Goal: Navigation & Orientation: Find specific page/section

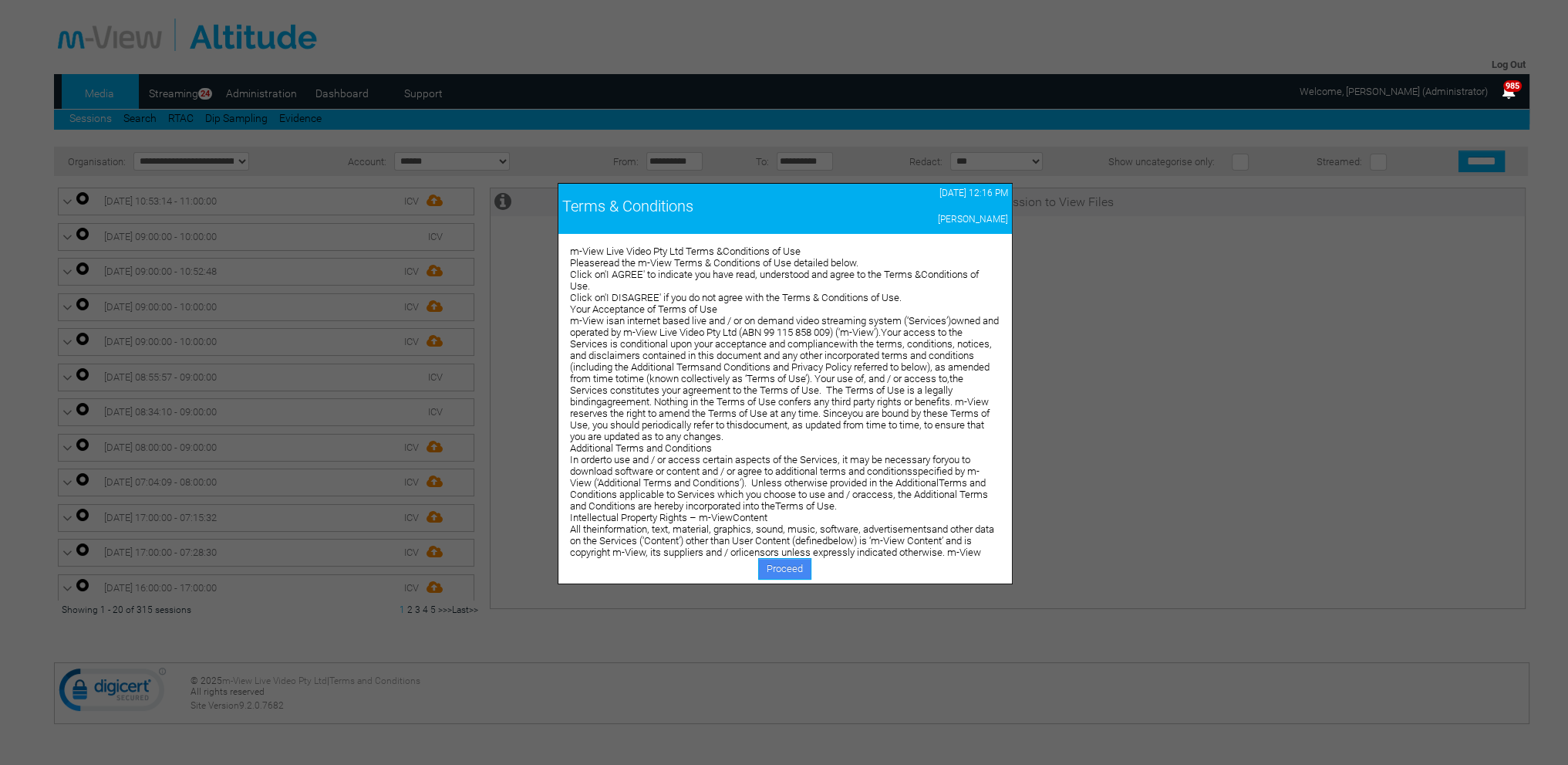
click at [768, 567] on link "Proceed" at bounding box center [784, 568] width 53 height 22
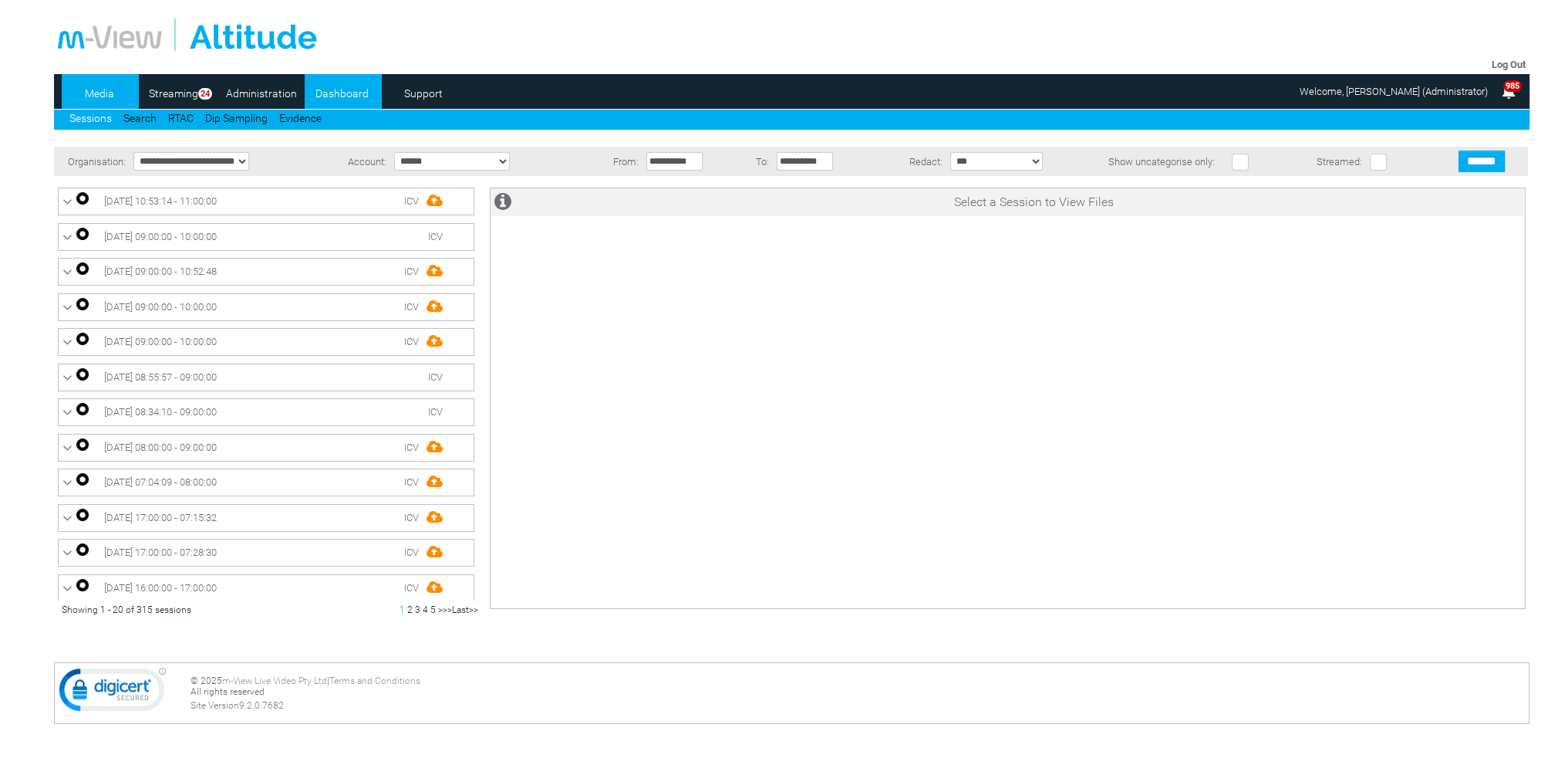
click at [328, 98] on link "Dashboard" at bounding box center [341, 93] width 74 height 24
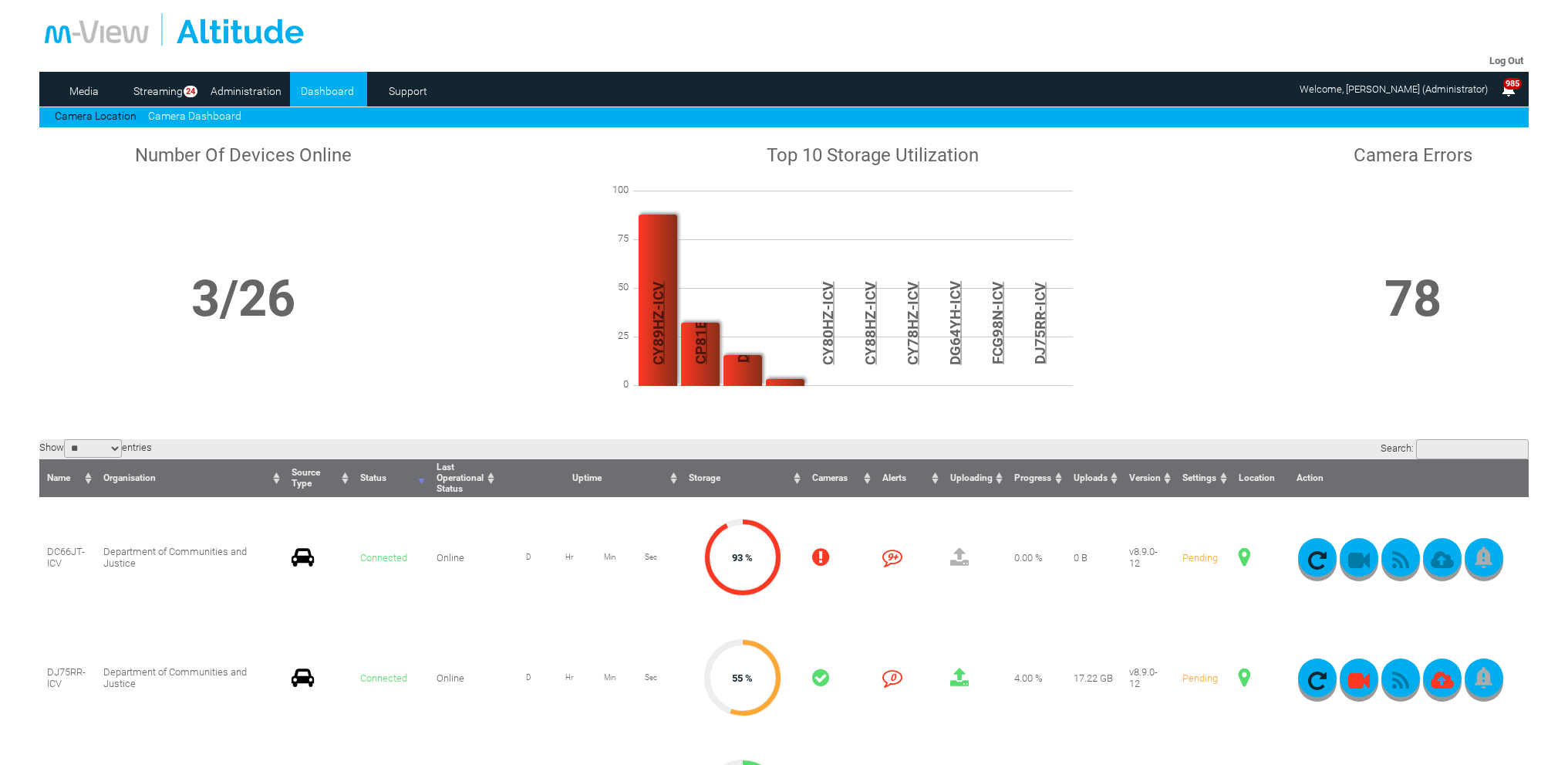
scroll to position [231, 0]
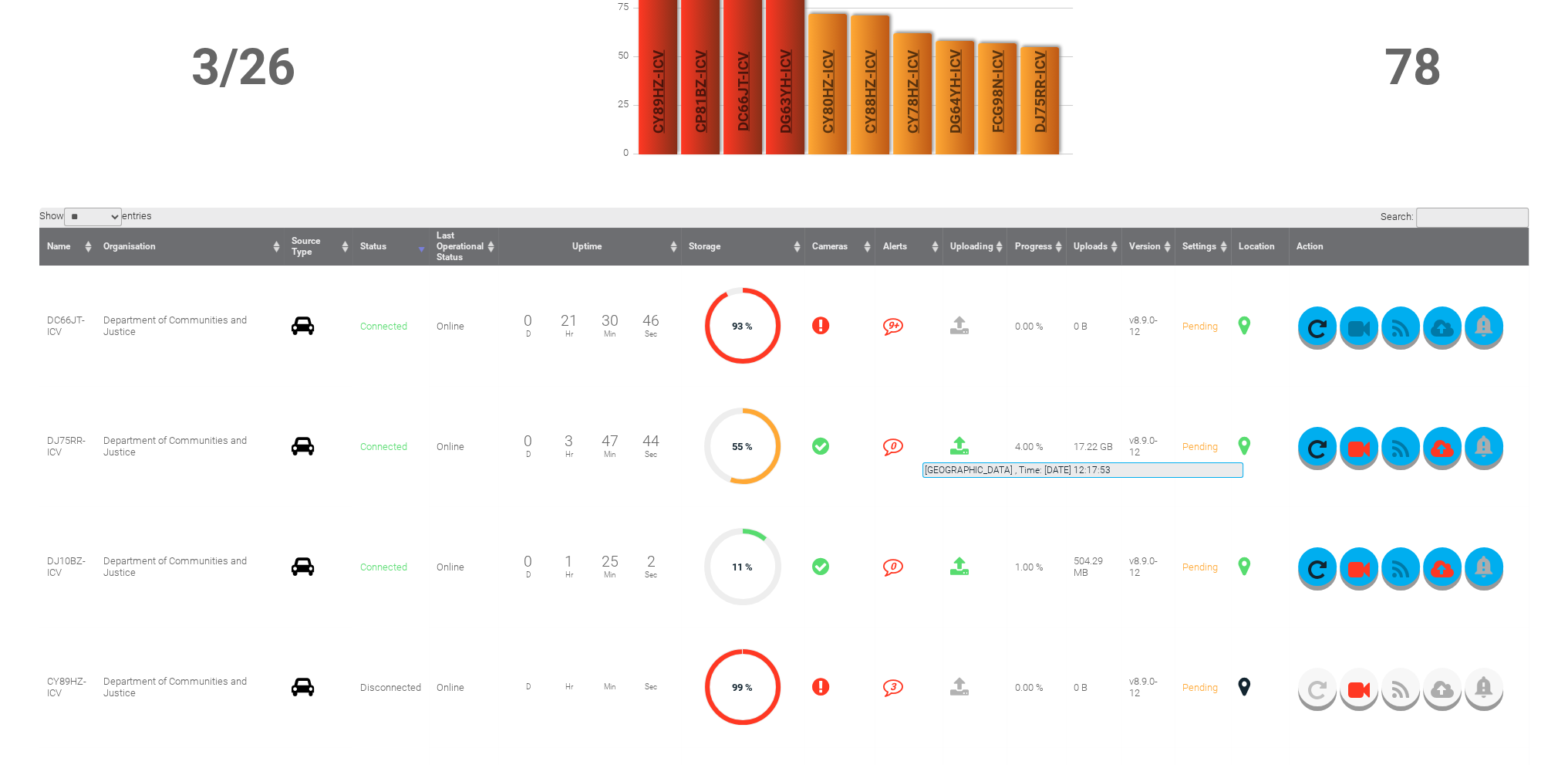
click at [1244, 443] on span at bounding box center [1245, 445] width 11 height 20
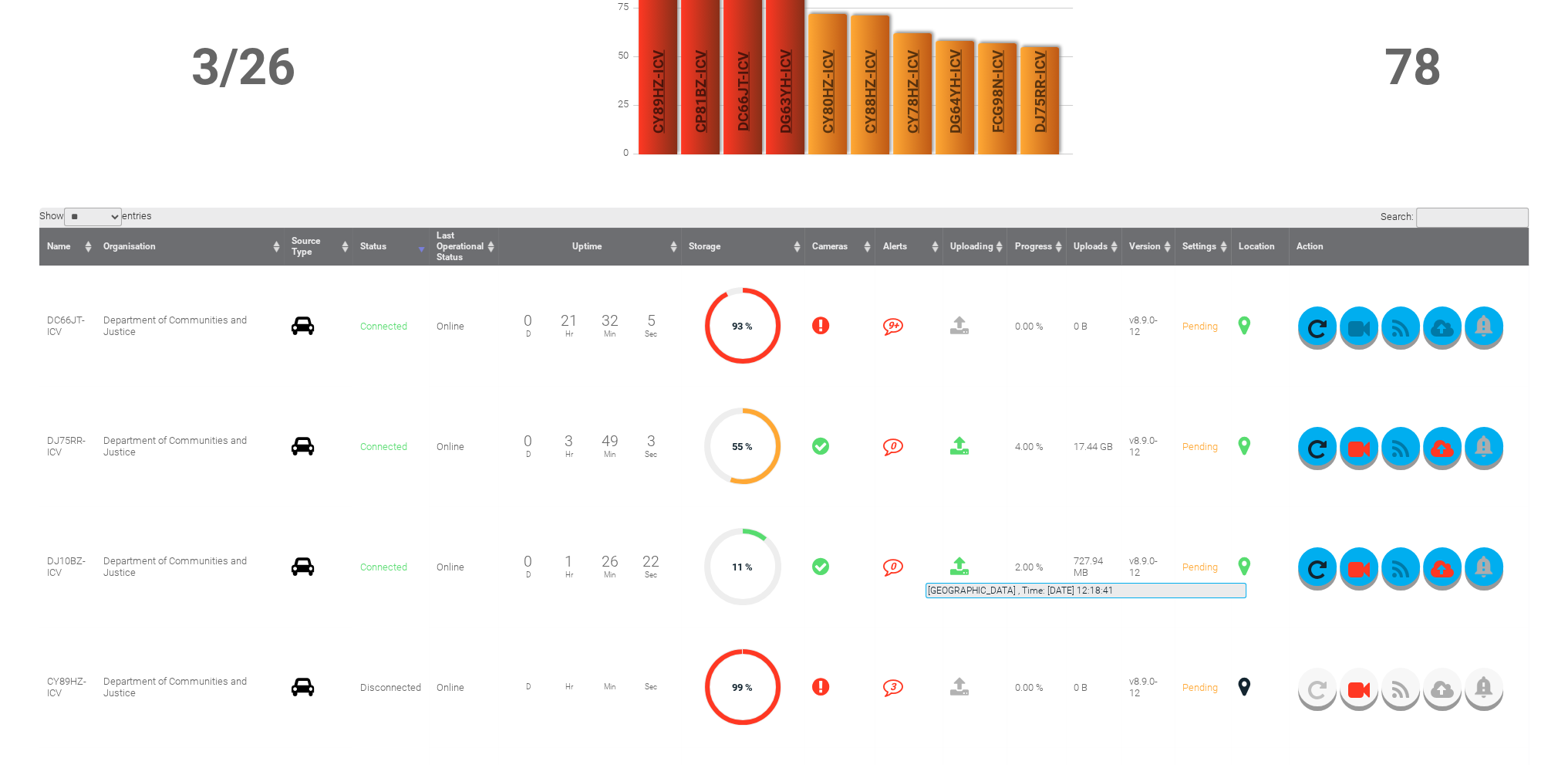
click at [1246, 564] on span at bounding box center [1245, 566] width 11 height 20
